Goal: Task Accomplishment & Management: Manage account settings

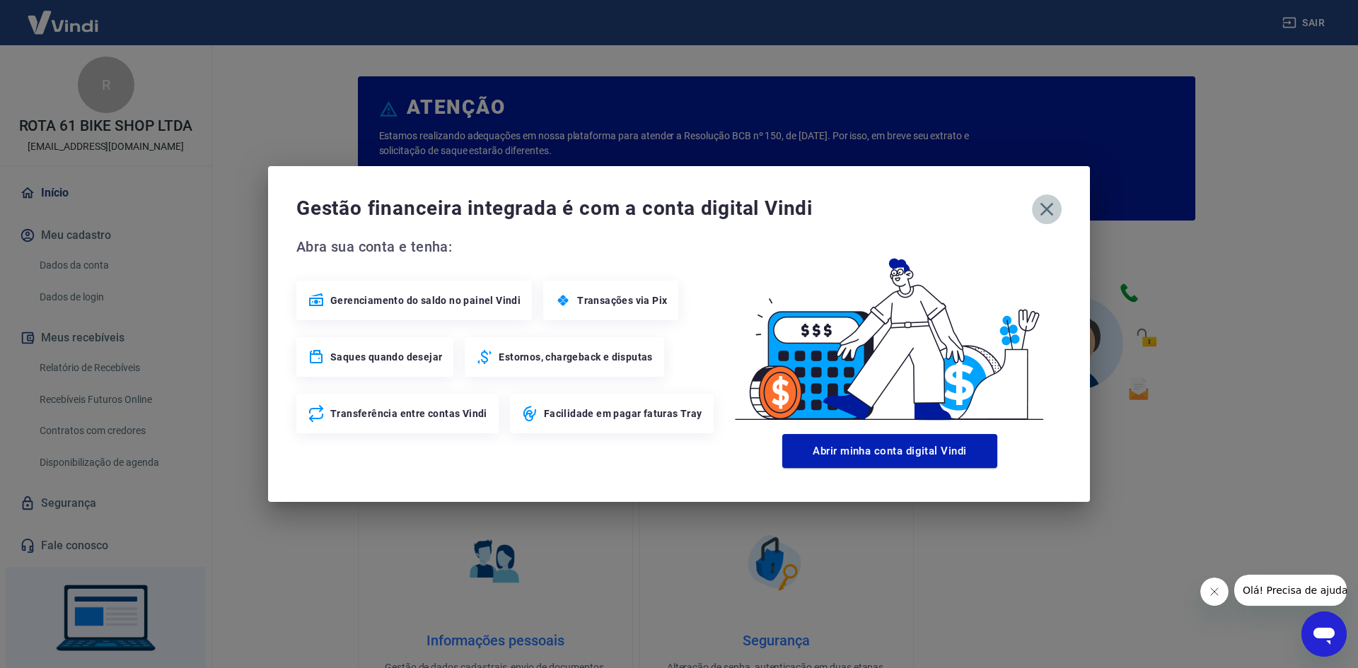
click at [1052, 206] on icon "button" at bounding box center [1047, 209] width 23 height 23
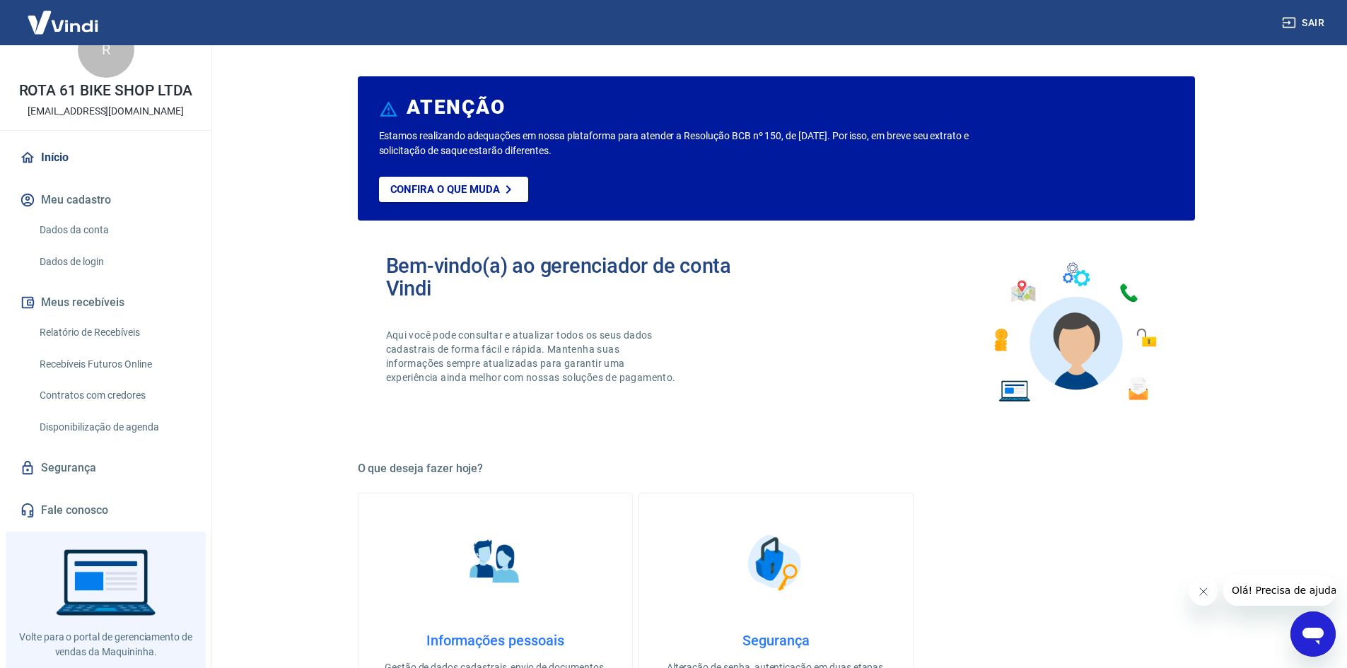
scroll to position [64, 0]
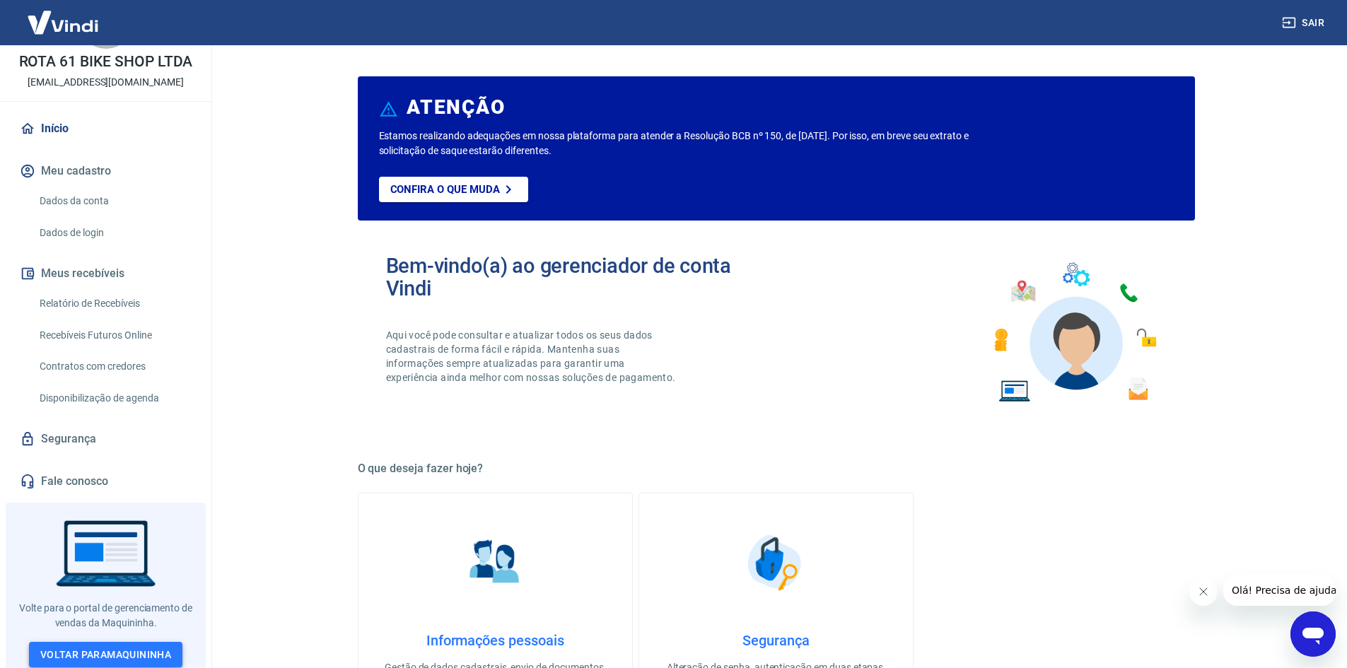
click at [141, 651] on link "Voltar para Maquininha" at bounding box center [105, 655] width 153 height 26
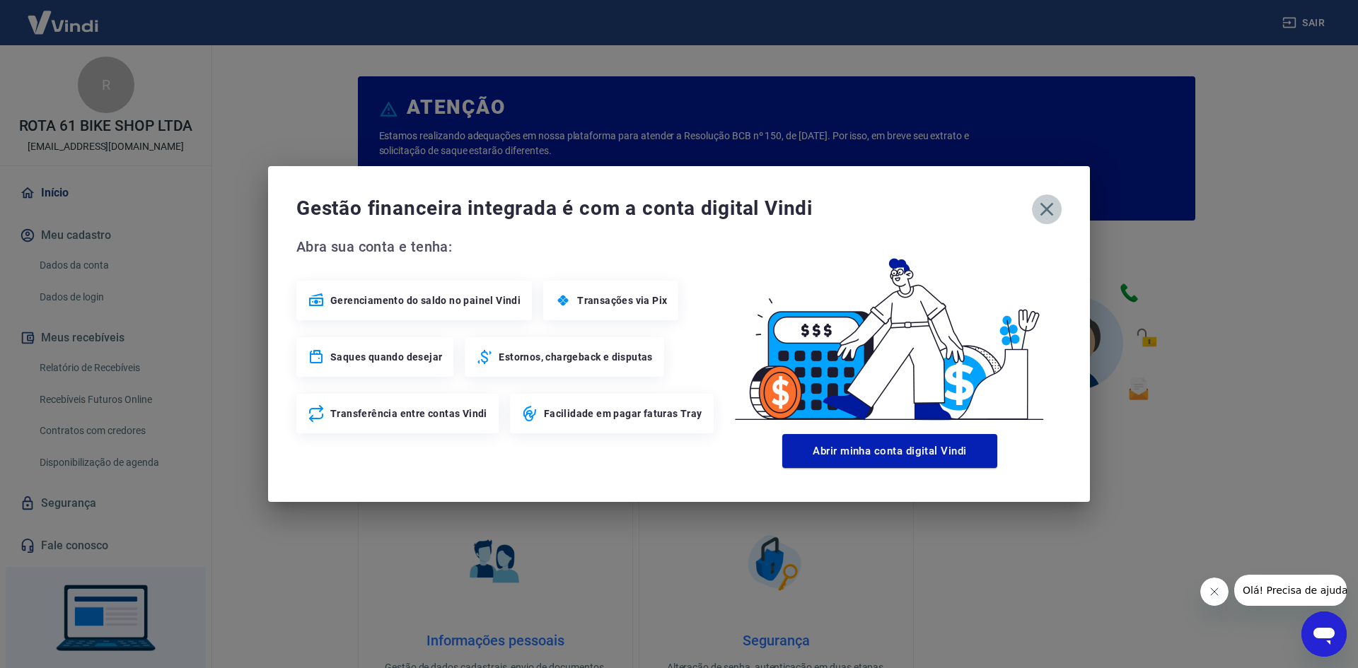
click at [1042, 219] on icon "button" at bounding box center [1047, 209] width 23 height 23
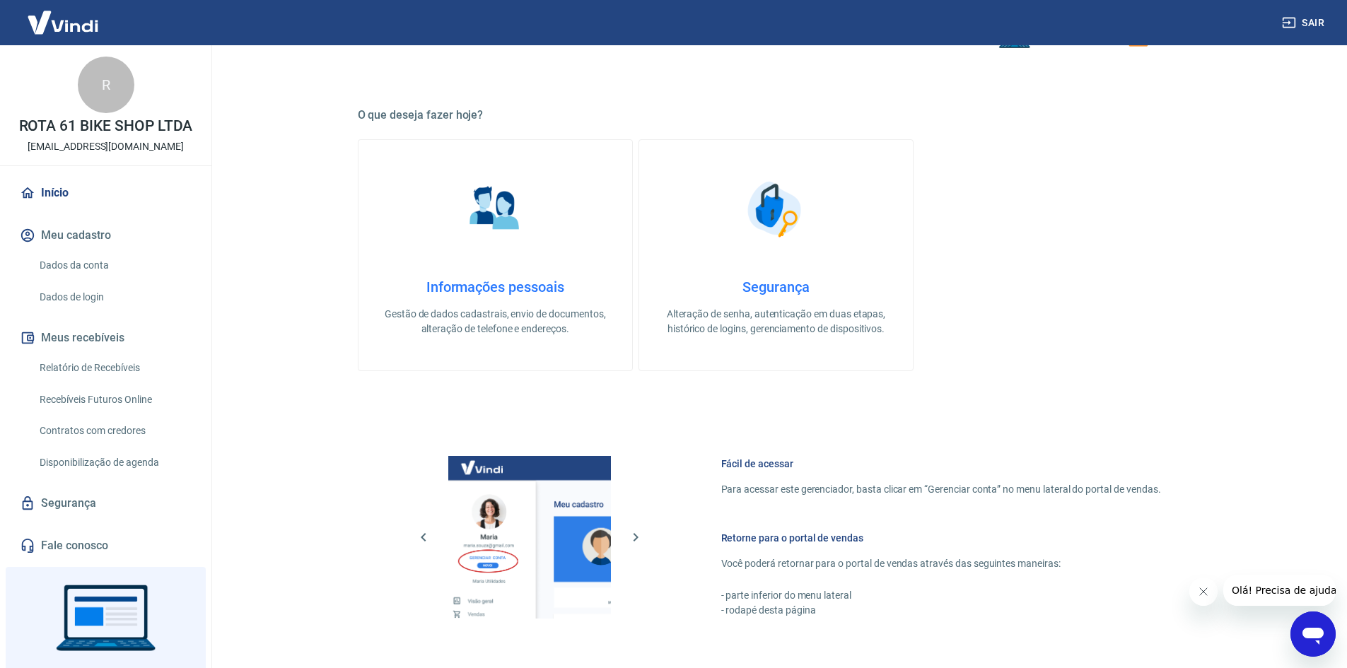
scroll to position [581, 0]
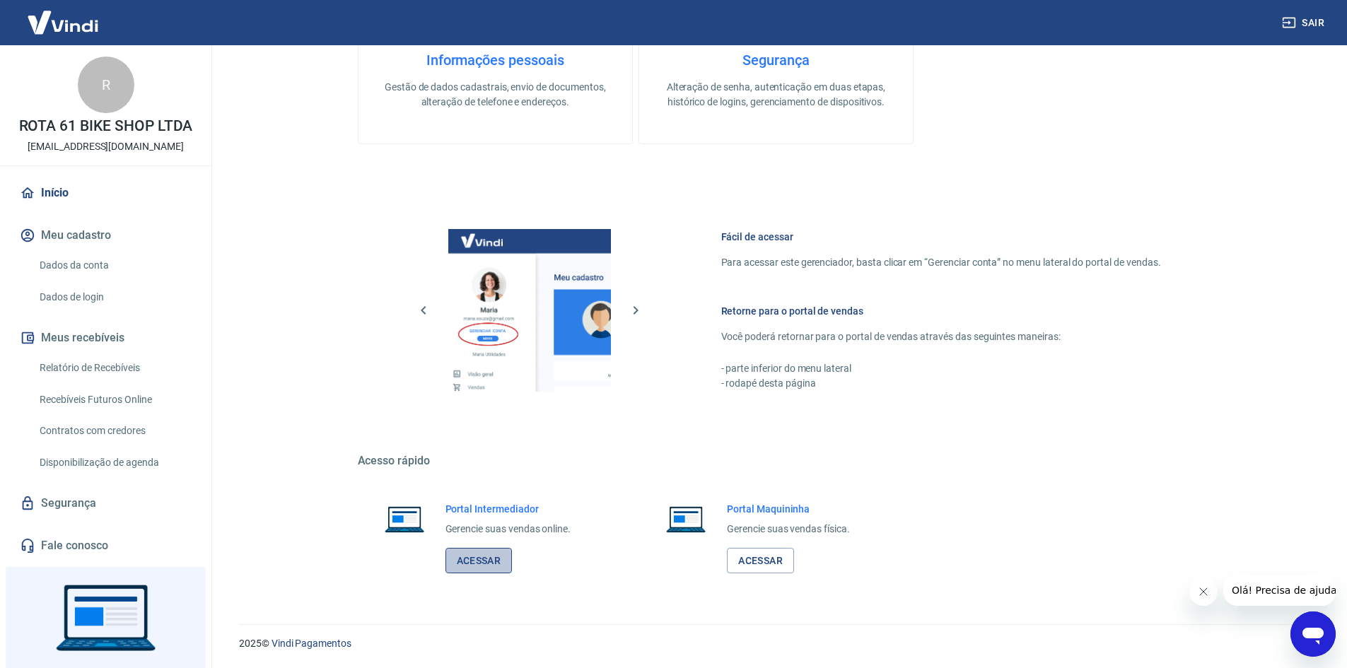
click at [494, 569] on link "Acessar" at bounding box center [479, 561] width 67 height 26
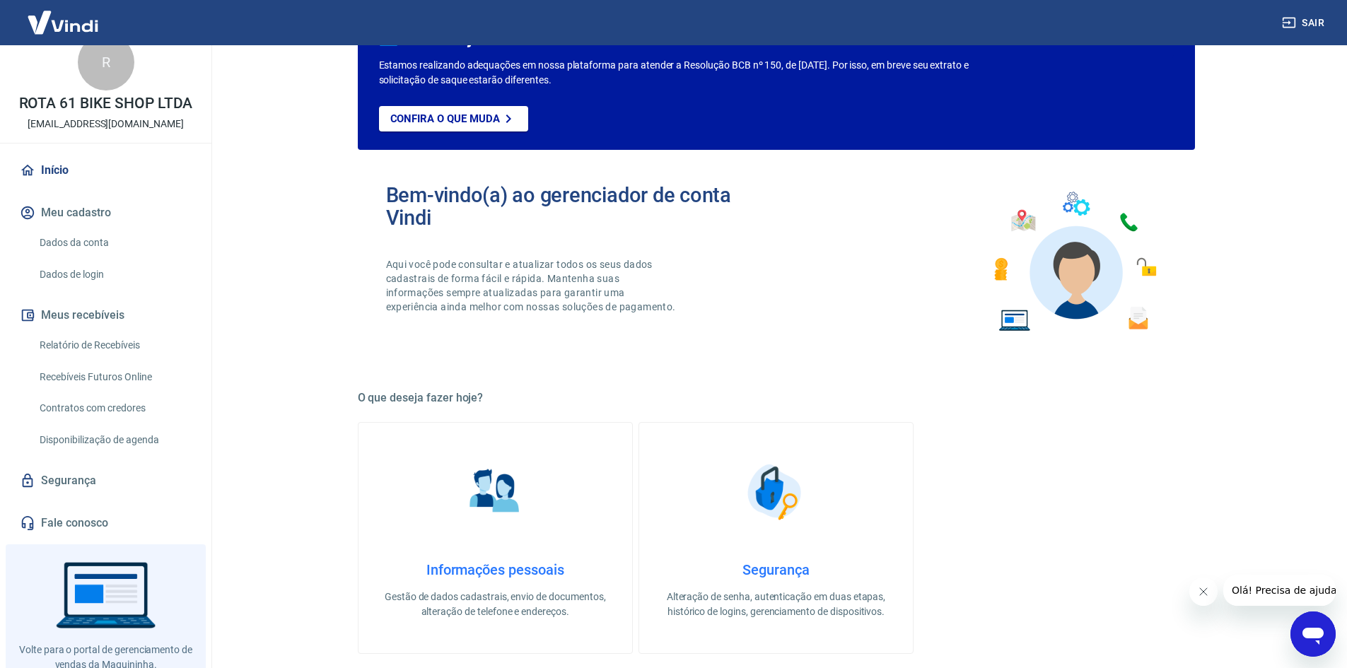
scroll to position [0, 0]
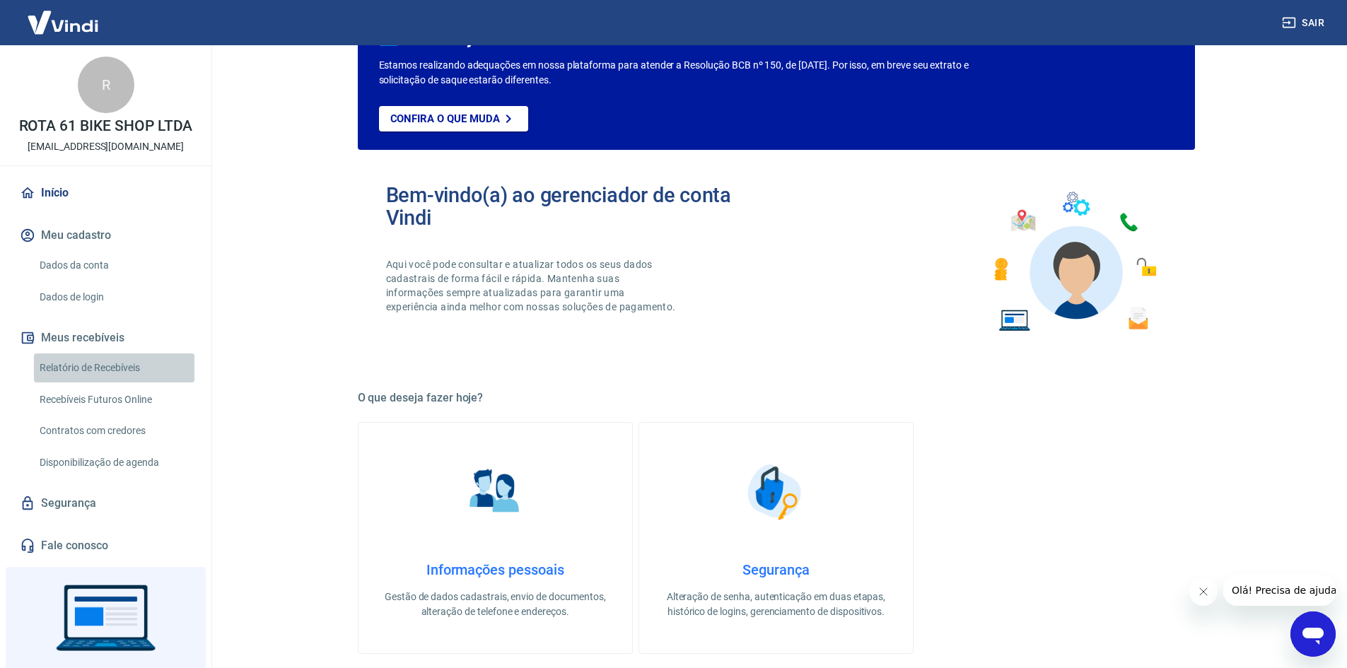
click at [116, 369] on link "Relatório de Recebíveis" at bounding box center [114, 368] width 161 height 29
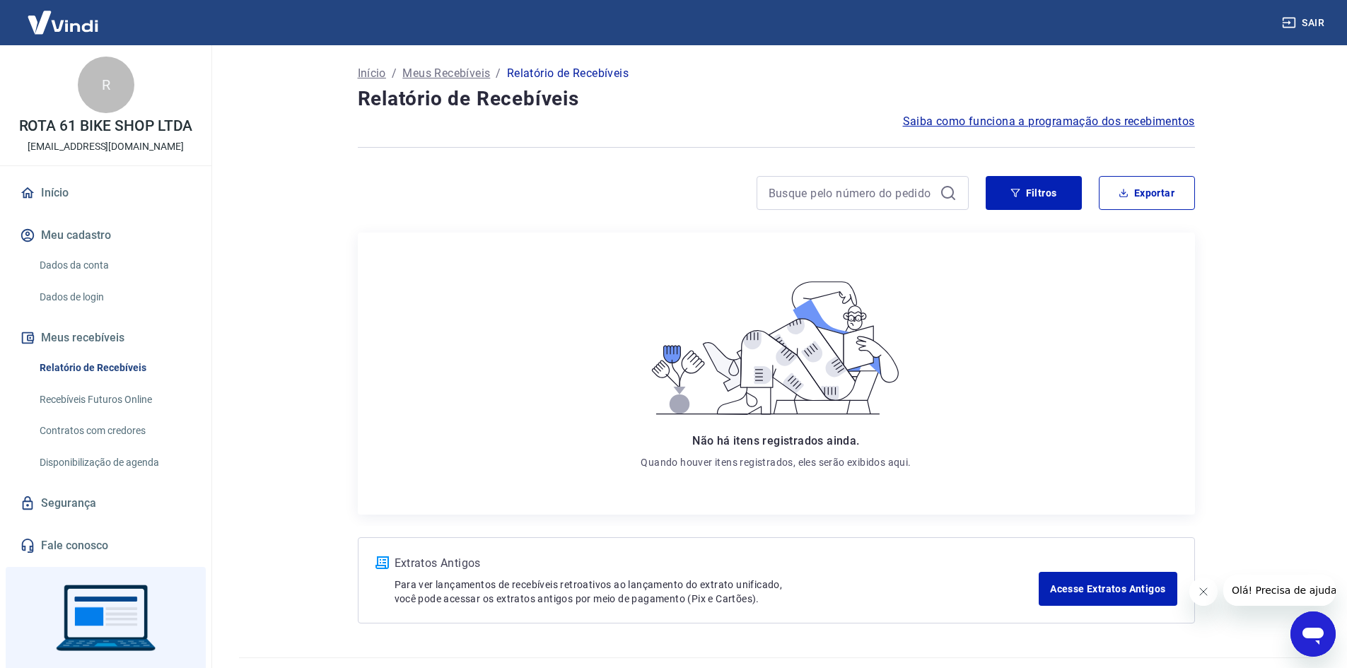
click at [124, 391] on link "Recebíveis Futuros Online" at bounding box center [114, 399] width 161 height 29
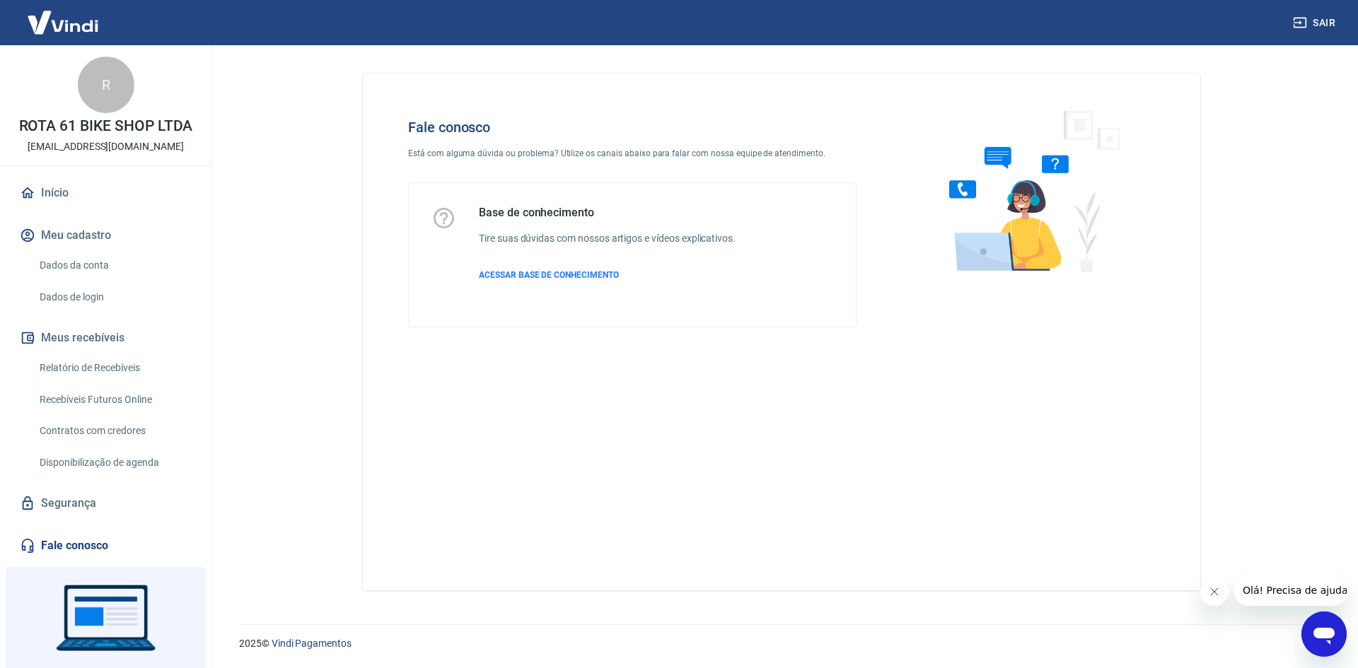
scroll to position [64, 0]
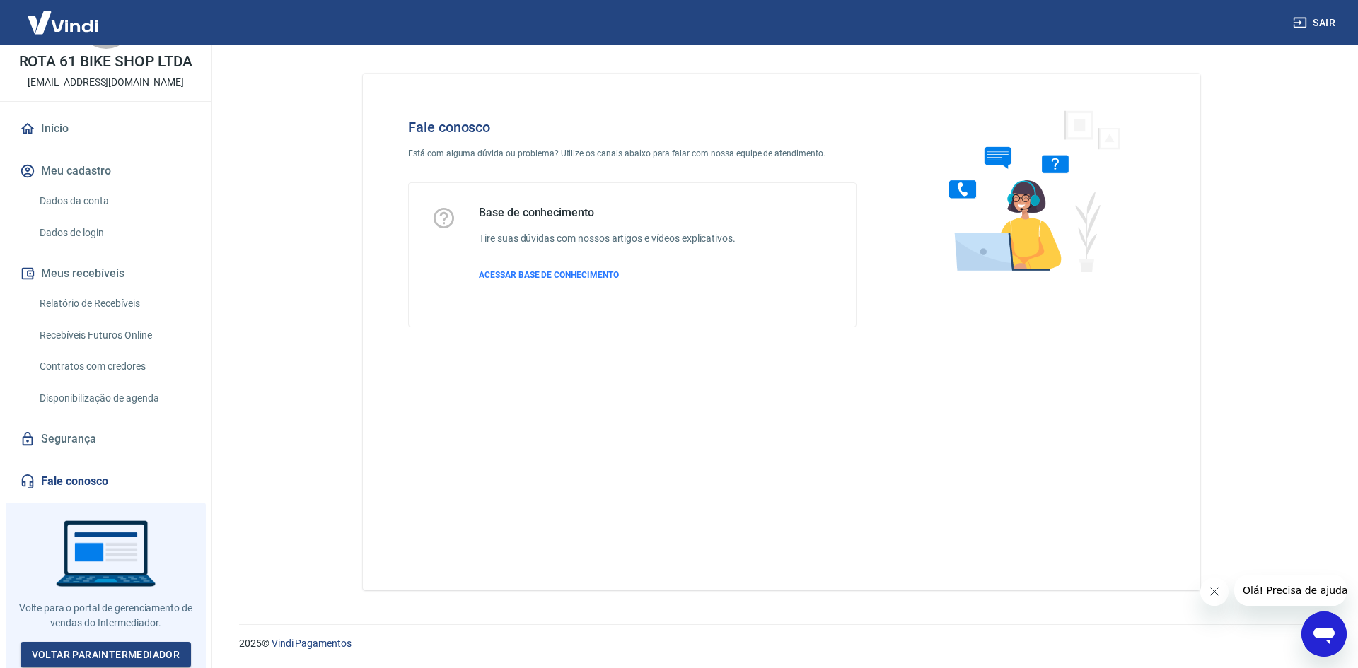
click at [559, 275] on span "ACESSAR BASE DE CONHECIMENTO" at bounding box center [549, 275] width 140 height 10
